Goal: Task Accomplishment & Management: Use online tool/utility

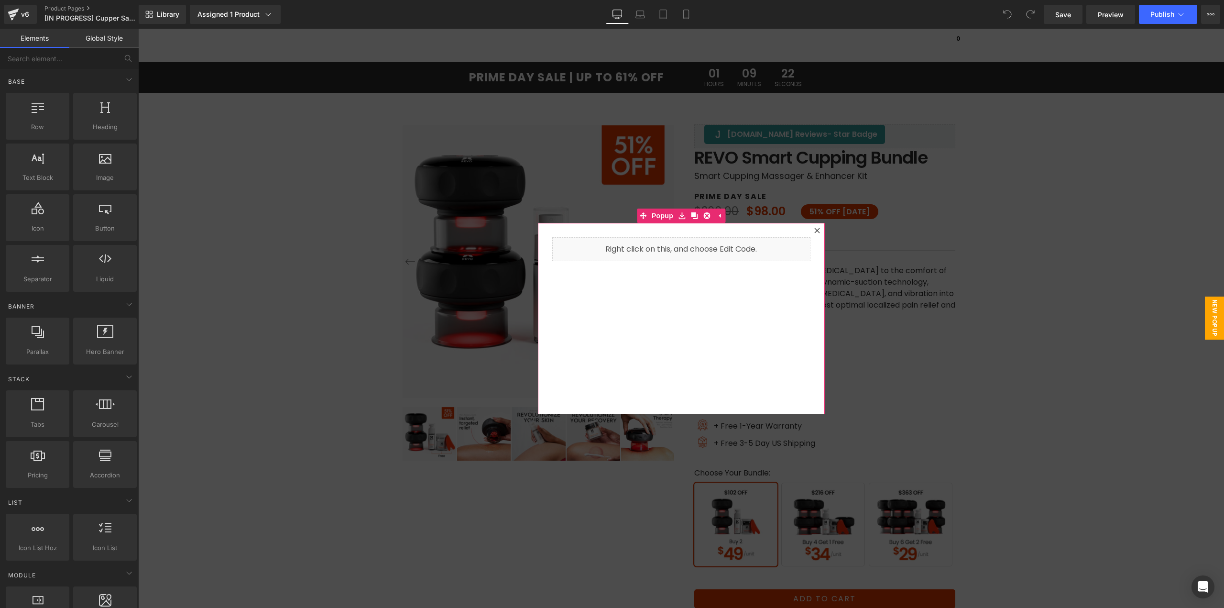
click at [814, 230] on icon at bounding box center [817, 231] width 6 height 6
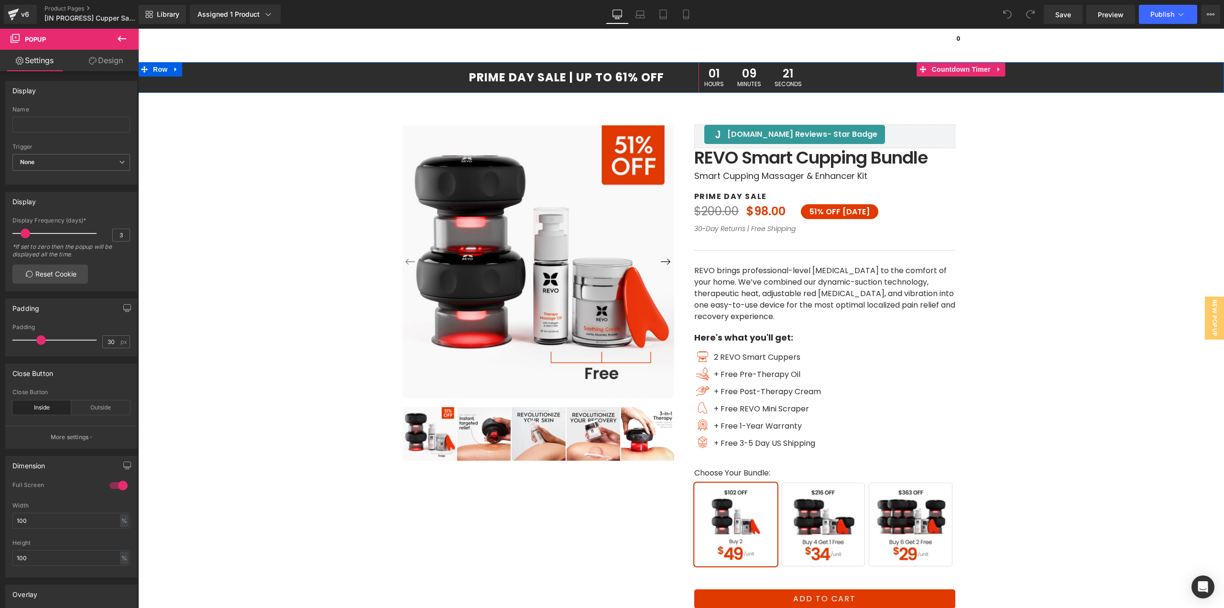
click at [711, 69] on span "01" at bounding box center [714, 74] width 20 height 13
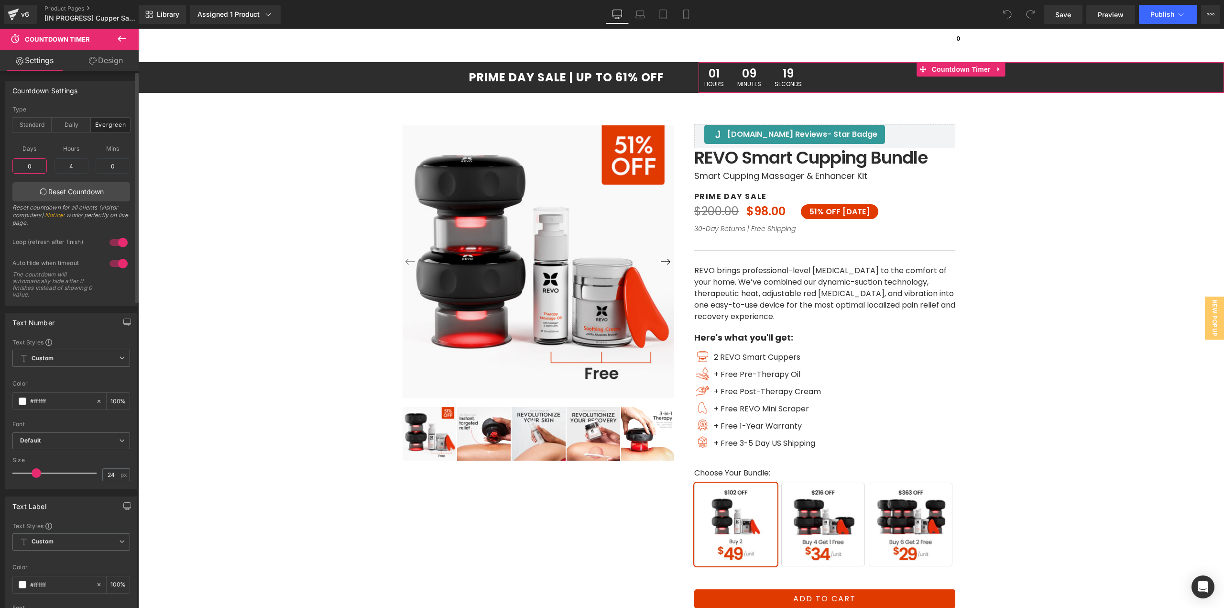
drag, startPoint x: 33, startPoint y: 164, endPoint x: 11, endPoint y: 166, distance: 22.0
click at [11, 166] on div "evergreen Type Standard Daily Evergreen [DATE] 23:59:59 Date [DATE] 23:59:59 UT…" at bounding box center [71, 205] width 131 height 199
drag, startPoint x: 80, startPoint y: 165, endPoint x: 50, endPoint y: 168, distance: 30.3
click at [50, 168] on div "Days 0 0 Hours 4 4 Mins 0 0 Reset Countdown Reset countdown for all clients (vi…" at bounding box center [71, 185] width 118 height 95
type input "14"
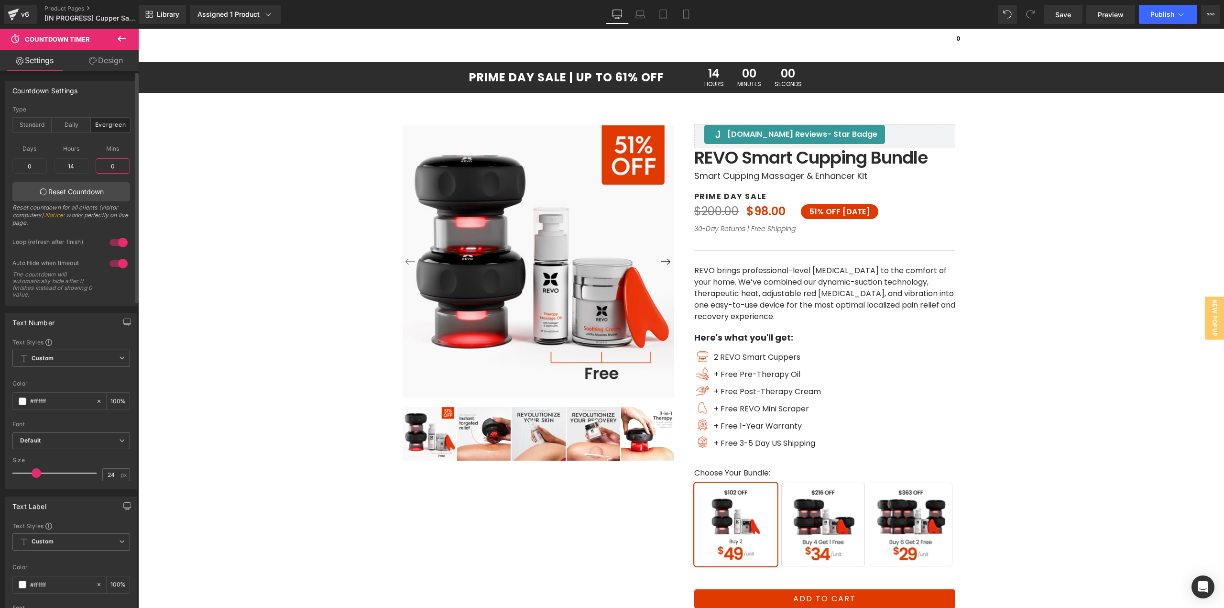
drag, startPoint x: 103, startPoint y: 166, endPoint x: 86, endPoint y: 168, distance: 17.3
click at [86, 168] on div "Days 0 0 Hours 4 14 Mins 0 0 Reset Countdown Reset countdown for all clients (v…" at bounding box center [71, 185] width 118 height 95
type input "15"
drag, startPoint x: 907, startPoint y: 524, endPoint x: 902, endPoint y: 515, distance: 9.8
click at [907, 523] on span "Buy 6 Get 2 Free" at bounding box center [911, 524] width 84 height 84
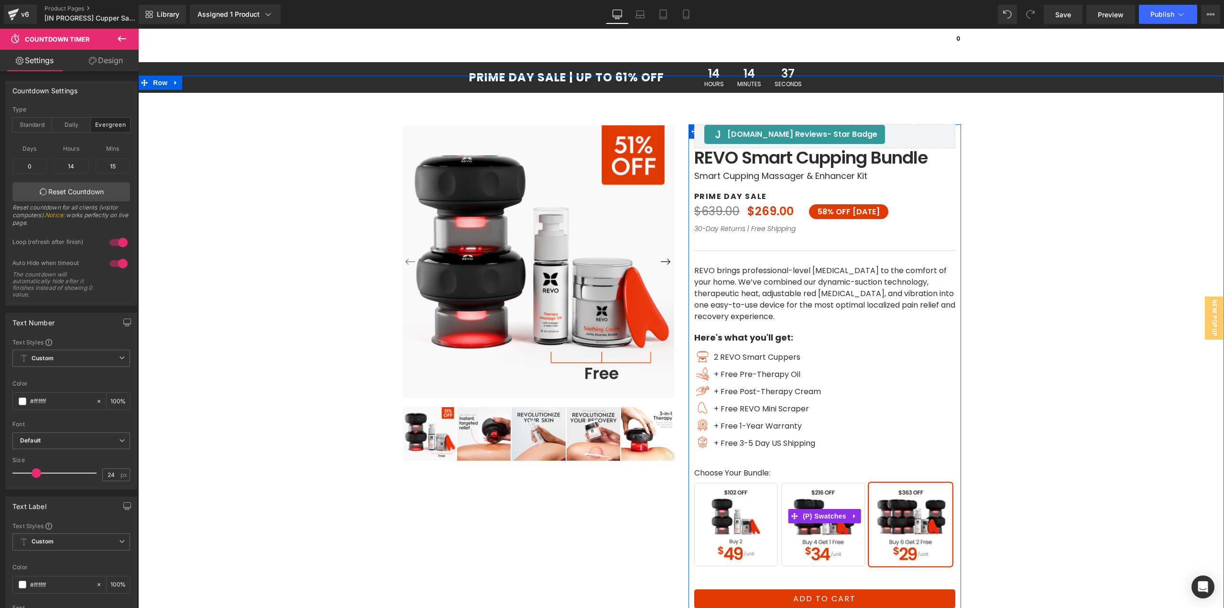
click at [910, 524] on span "Buy 6 Get 2 Free" at bounding box center [911, 524] width 84 height 84
click at [641, 426] on img at bounding box center [648, 434] width 54 height 54
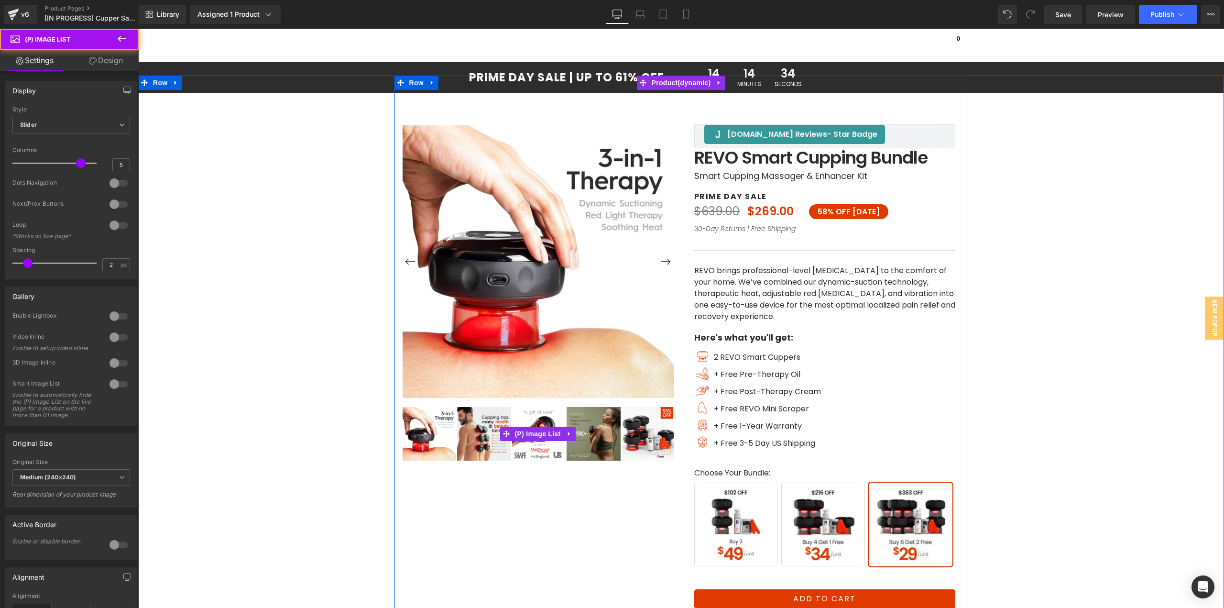
click at [642, 429] on img at bounding box center [648, 434] width 54 height 54
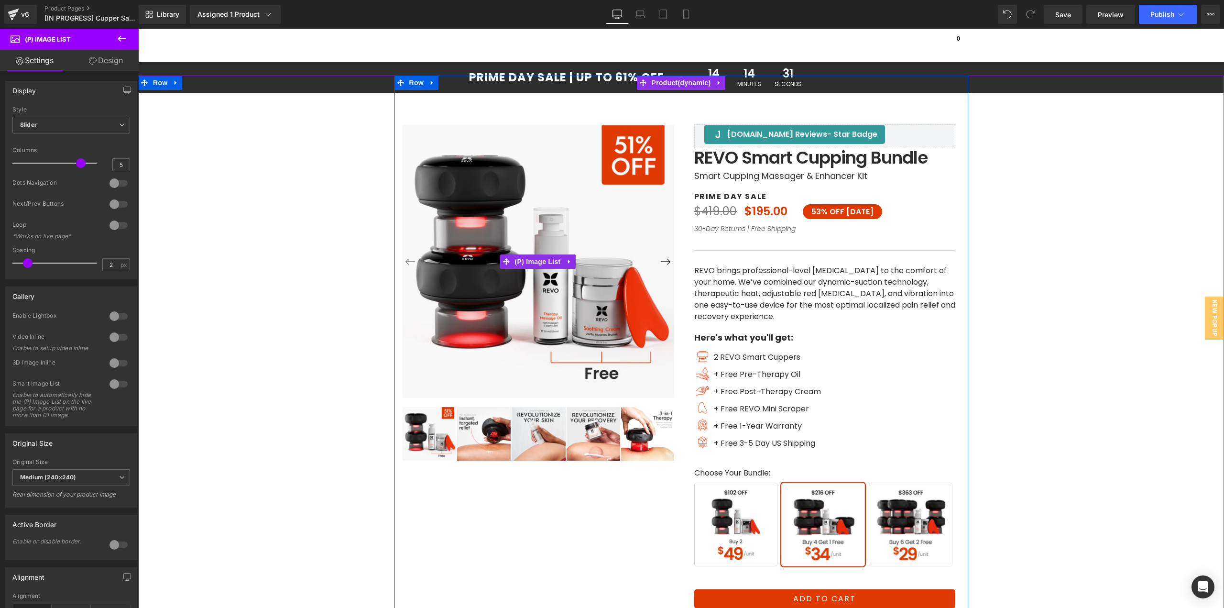
click at [660, 261] on button "›" at bounding box center [665, 261] width 17 height 17
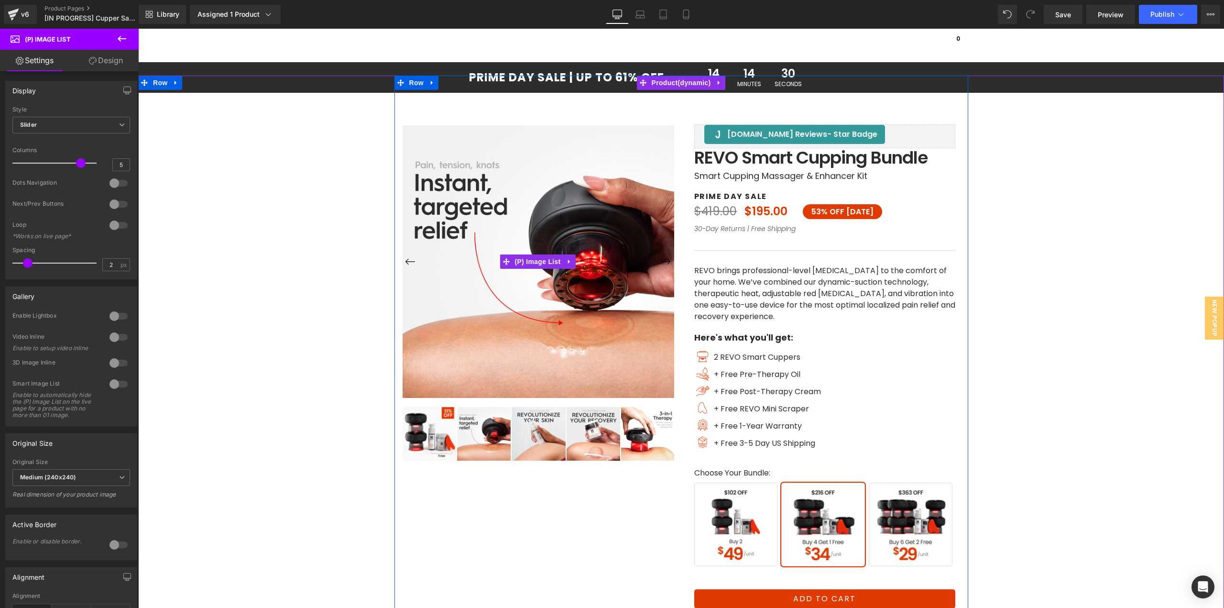
click at [660, 261] on button "›" at bounding box center [665, 261] width 17 height 17
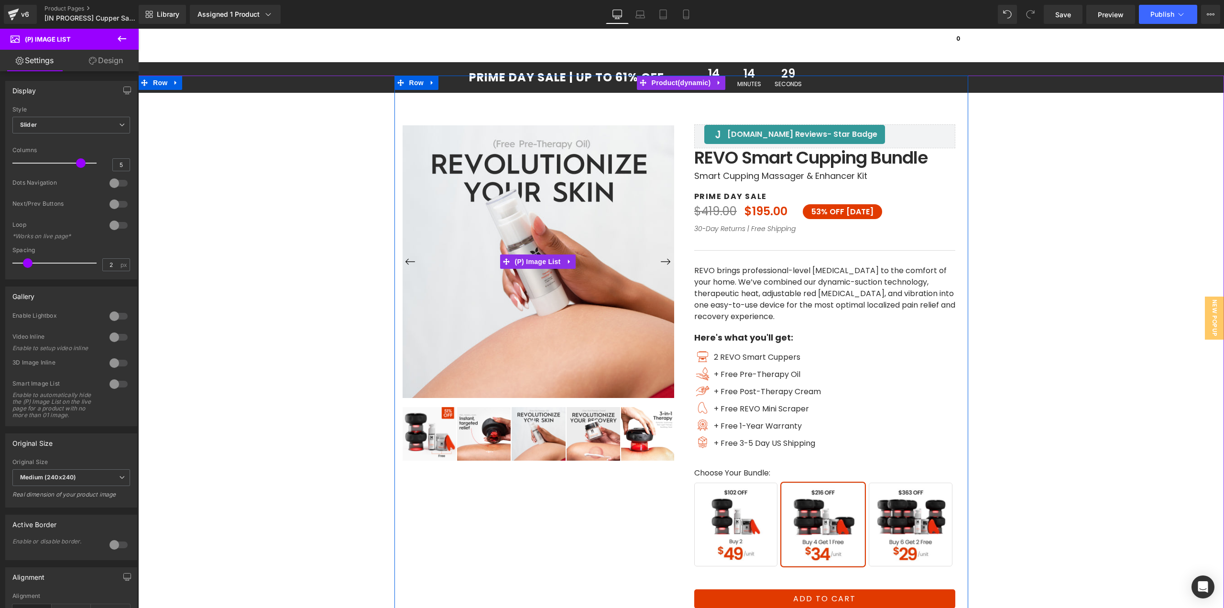
click at [405, 261] on button "‹" at bounding box center [410, 261] width 17 height 17
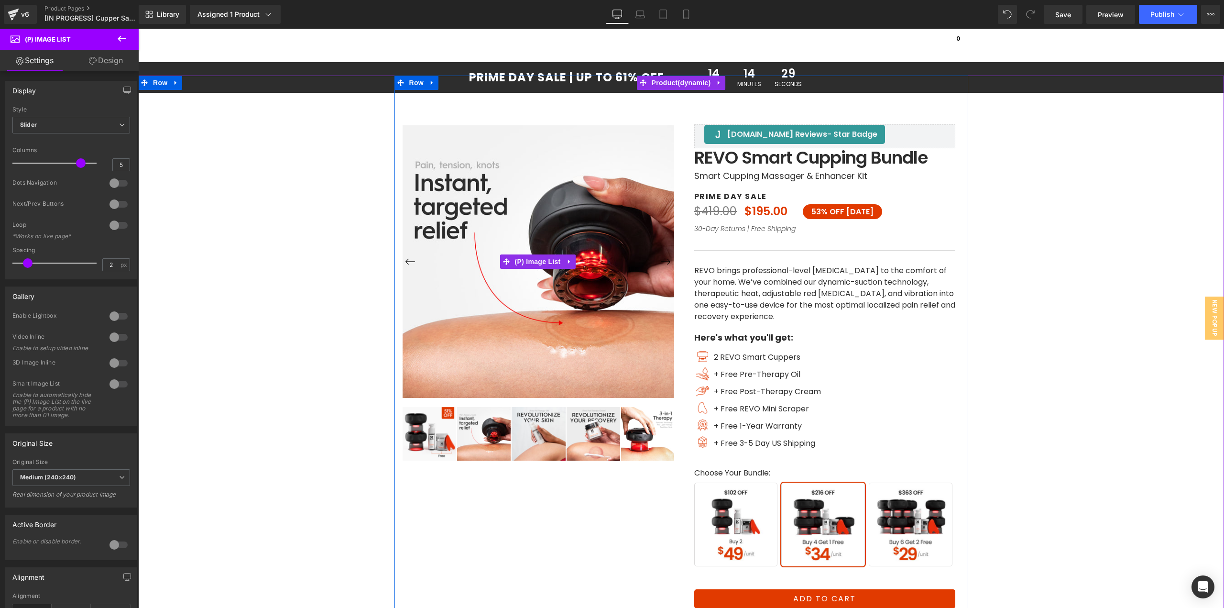
click at [405, 261] on button "‹" at bounding box center [410, 261] width 17 height 17
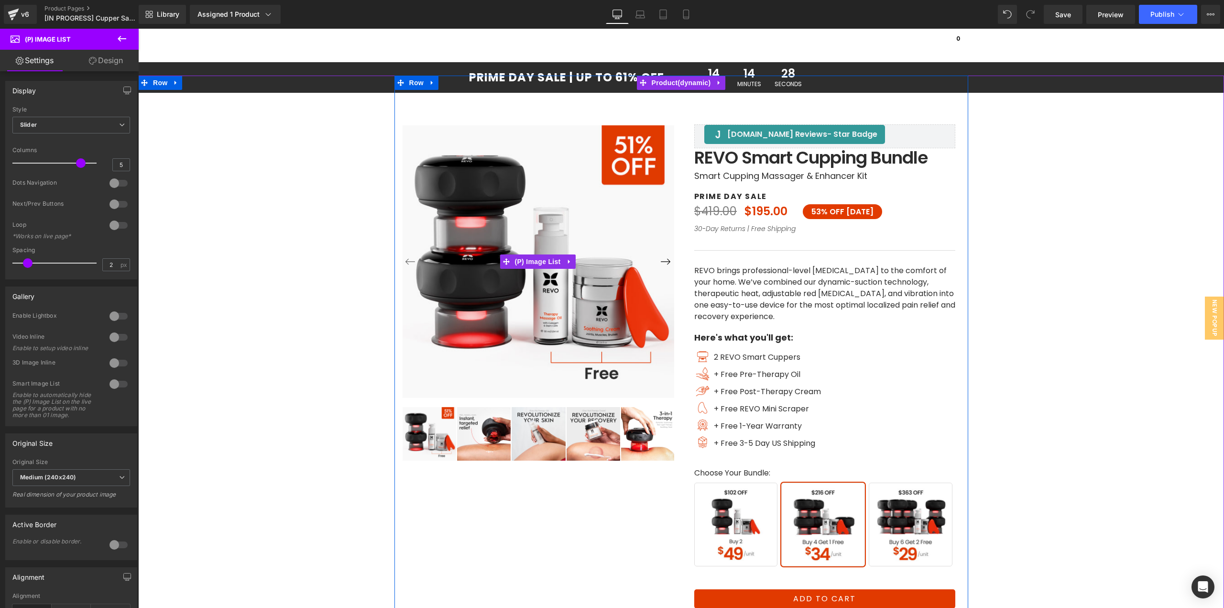
click at [406, 261] on button "‹" at bounding box center [410, 261] width 17 height 17
drag, startPoint x: 406, startPoint y: 261, endPoint x: 497, endPoint y: 263, distance: 90.9
click at [407, 261] on button "‹" at bounding box center [410, 261] width 17 height 17
click at [664, 262] on button "›" at bounding box center [665, 261] width 17 height 17
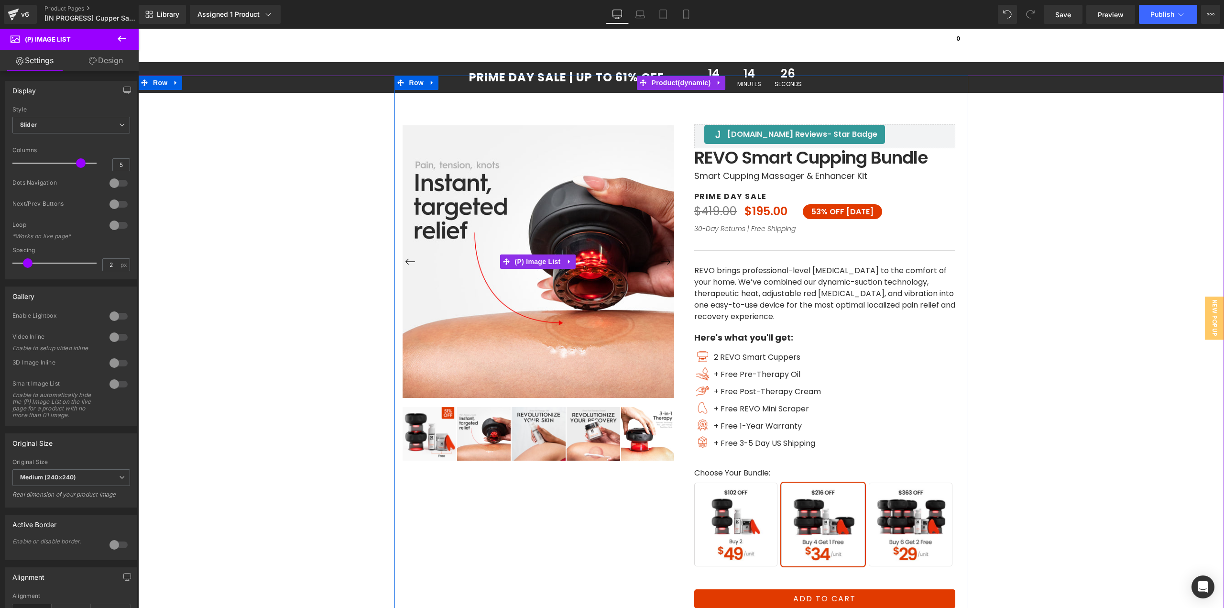
click at [664, 262] on button "›" at bounding box center [665, 261] width 17 height 17
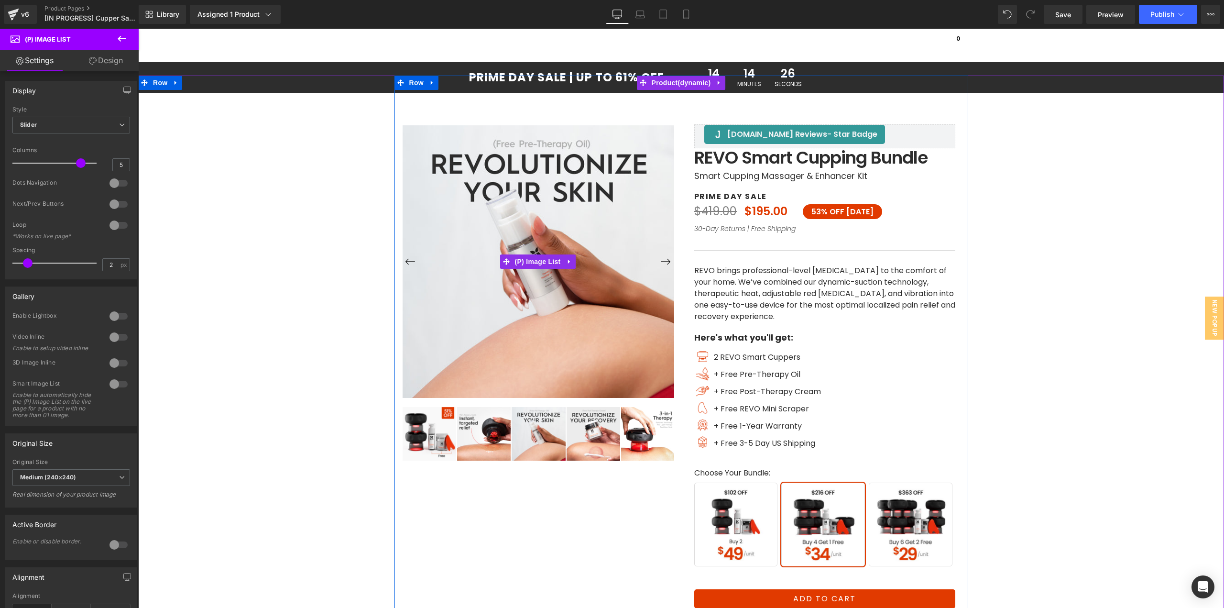
click at [664, 262] on button "›" at bounding box center [665, 261] width 17 height 17
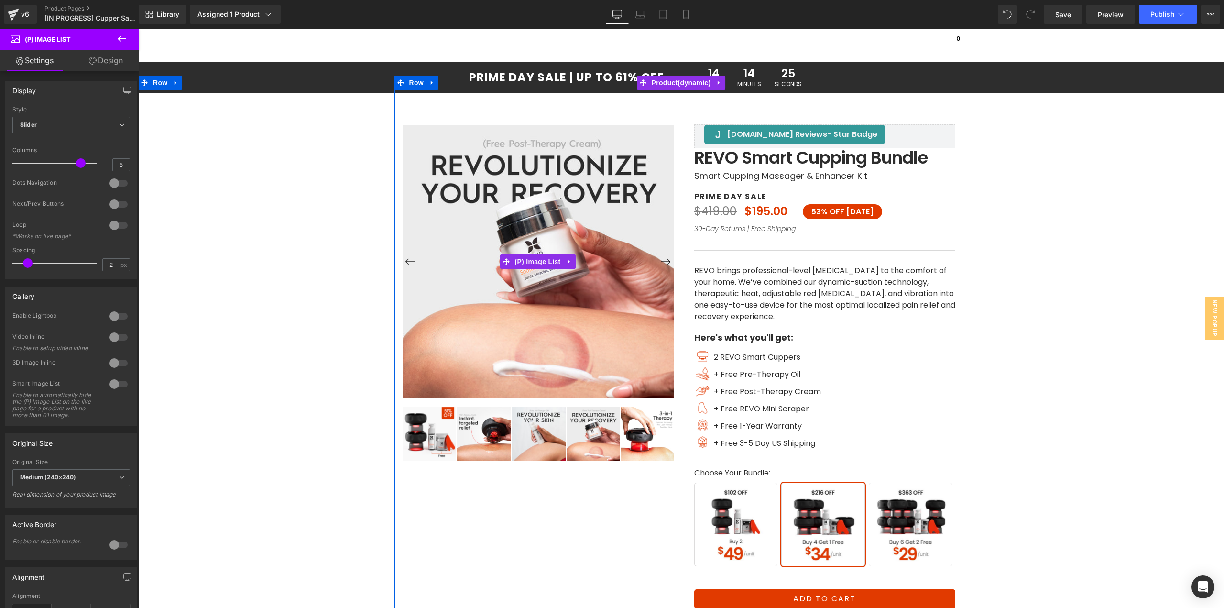
click at [664, 262] on button "›" at bounding box center [665, 261] width 17 height 17
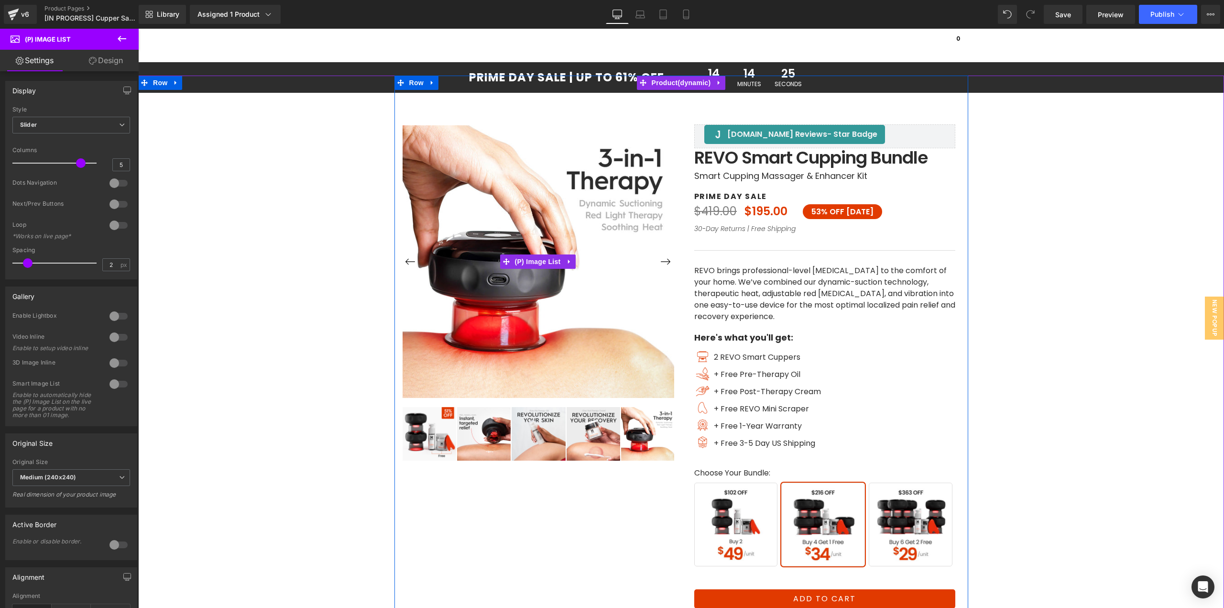
click at [664, 262] on button "›" at bounding box center [665, 261] width 17 height 17
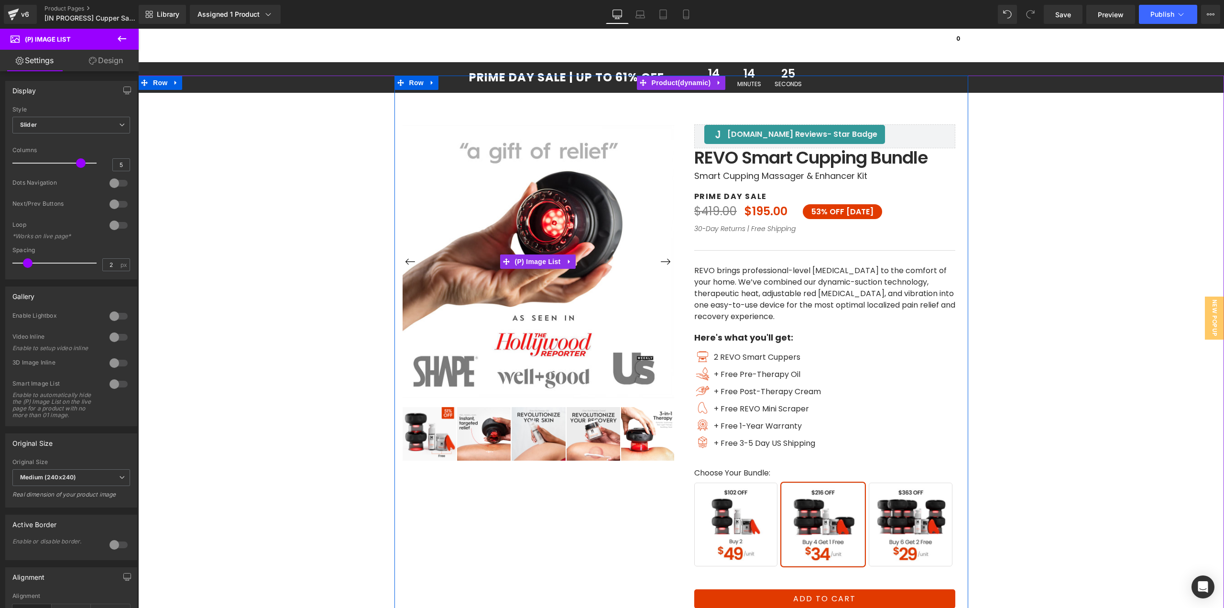
click at [664, 262] on button "›" at bounding box center [665, 261] width 17 height 17
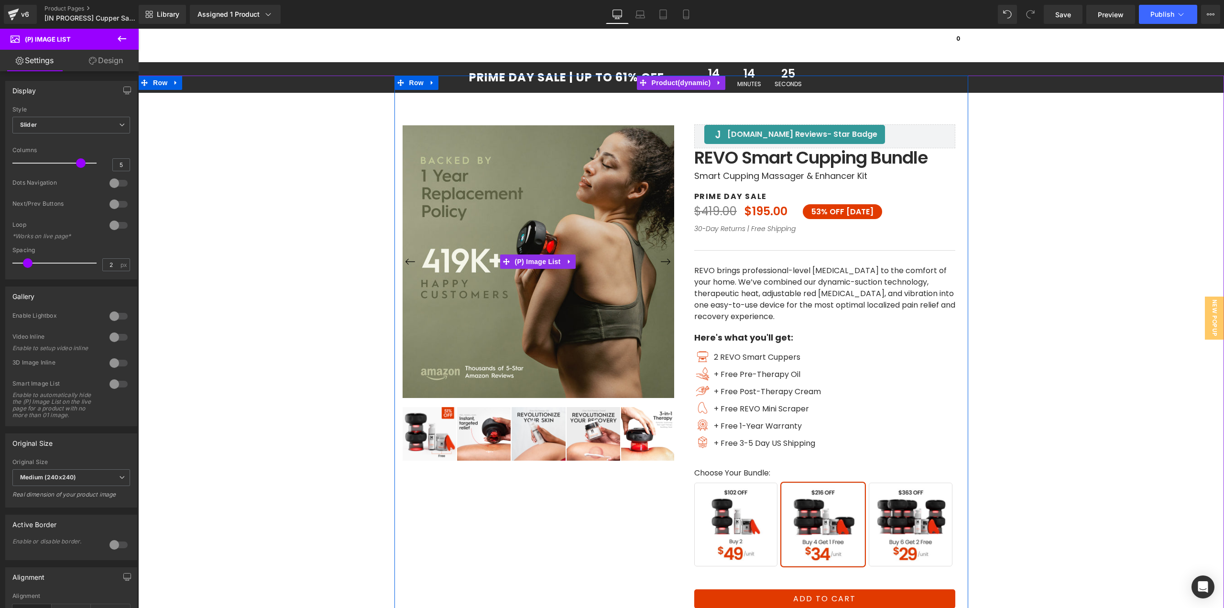
click at [664, 262] on button "›" at bounding box center [665, 261] width 17 height 17
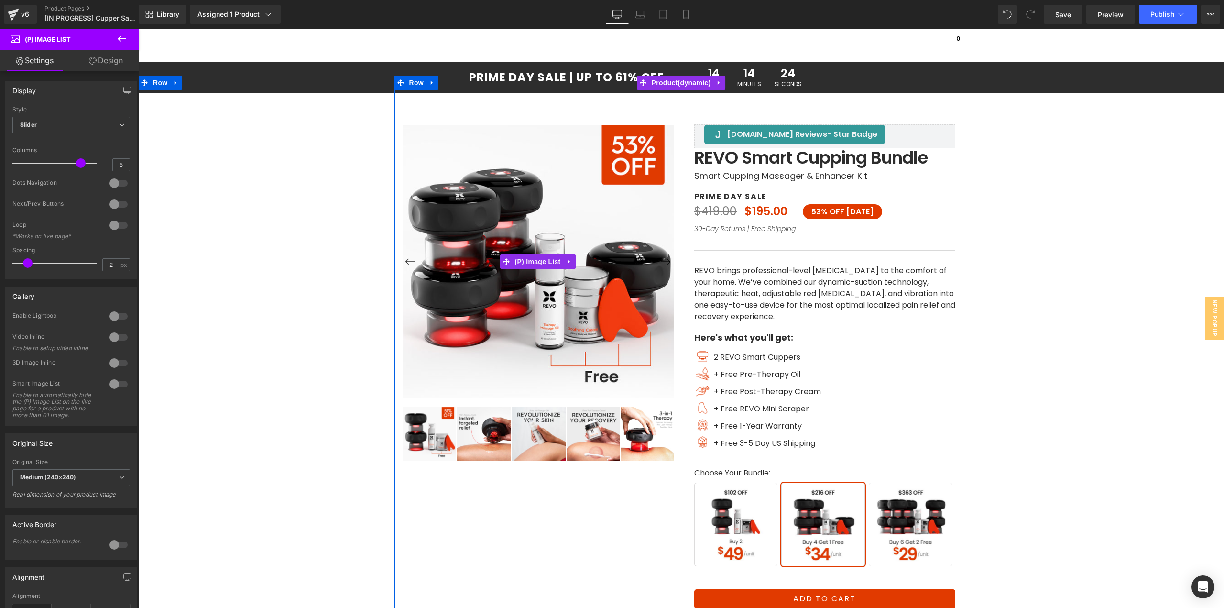
click at [664, 262] on button "›" at bounding box center [665, 261] width 17 height 17
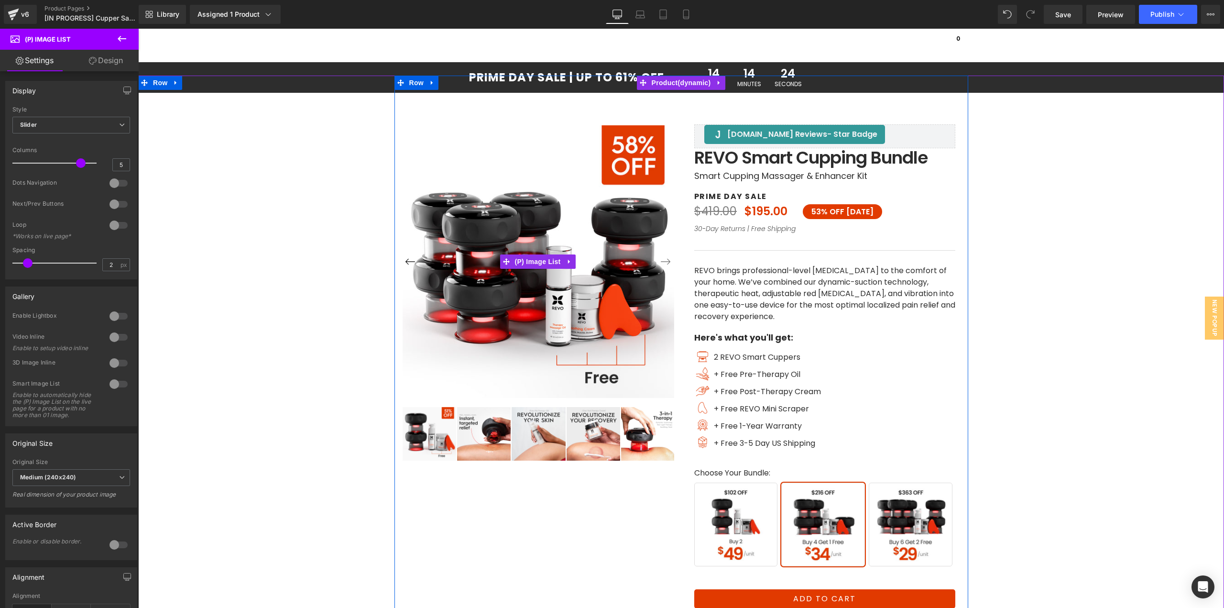
click at [664, 262] on button "›" at bounding box center [665, 261] width 17 height 17
click at [635, 427] on img at bounding box center [648, 434] width 54 height 54
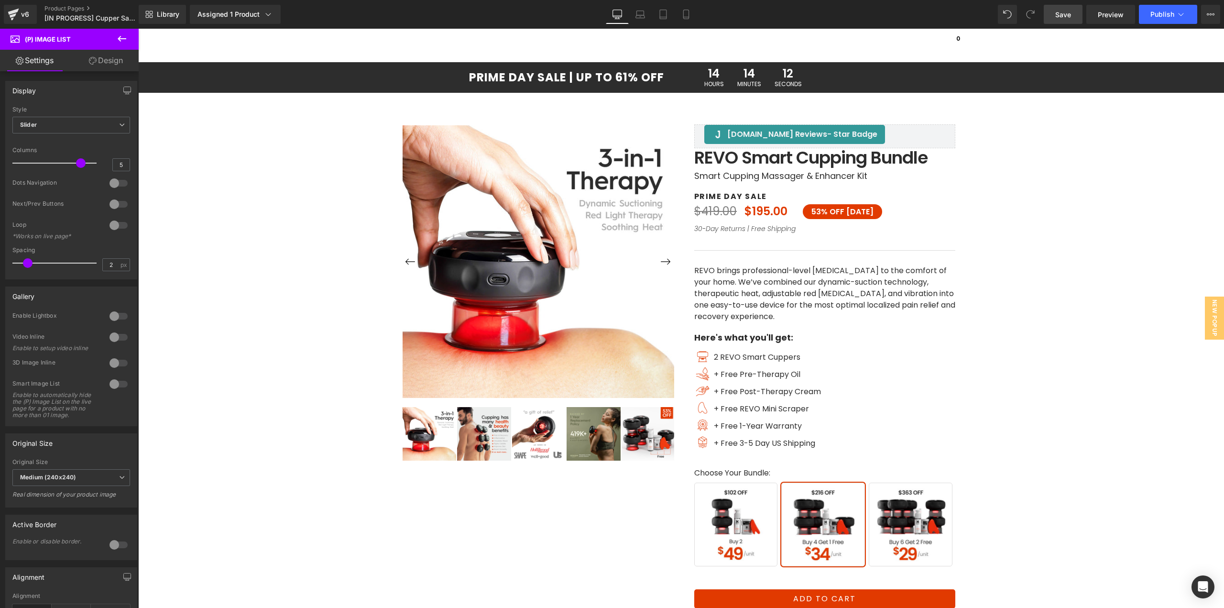
click at [1065, 14] on span "Save" at bounding box center [1063, 15] width 16 height 10
drag, startPoint x: 1110, startPoint y: 15, endPoint x: 1102, endPoint y: 17, distance: 8.3
click at [1110, 15] on span "Preview" at bounding box center [1111, 15] width 26 height 10
